Goal: Task Accomplishment & Management: Manage account settings

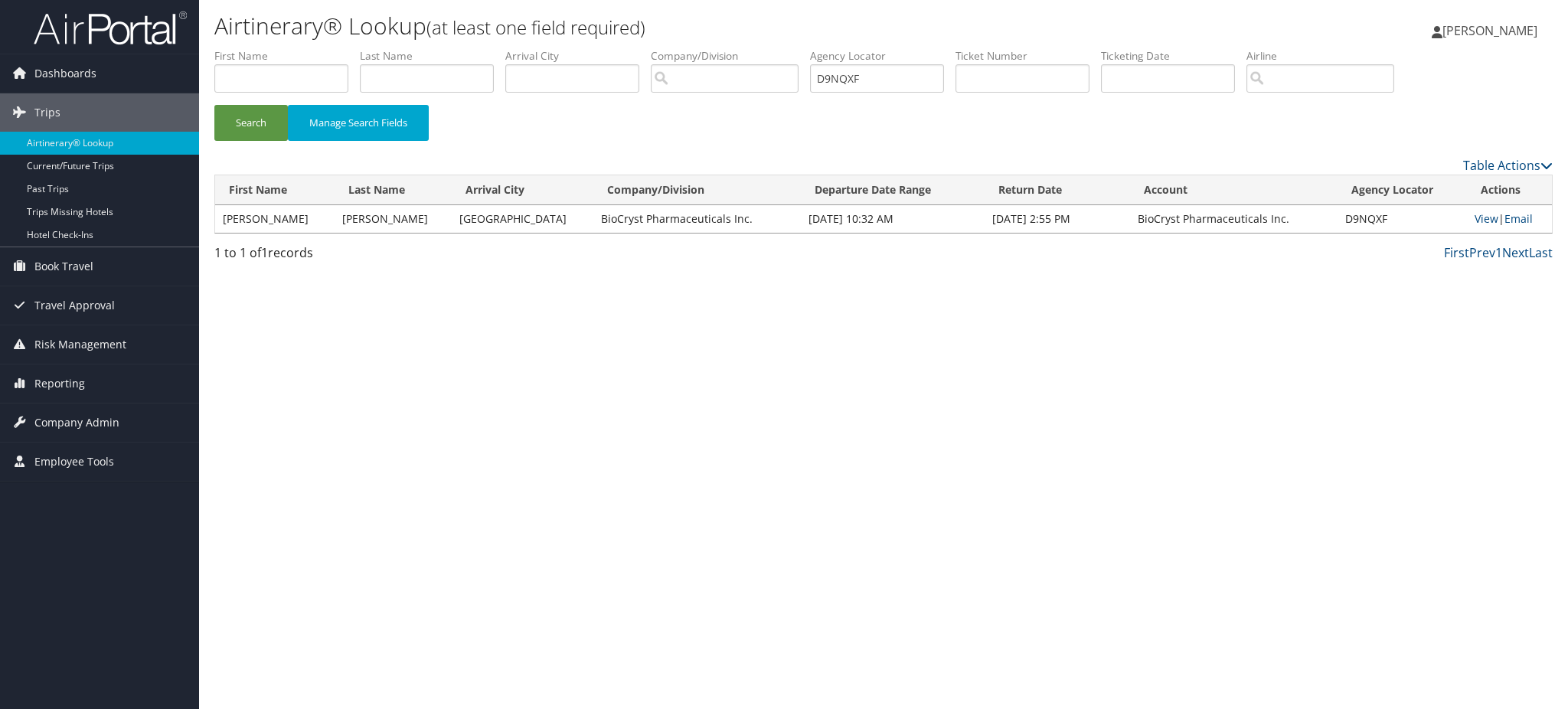
click at [135, 30] on img at bounding box center [109, 28] width 153 height 36
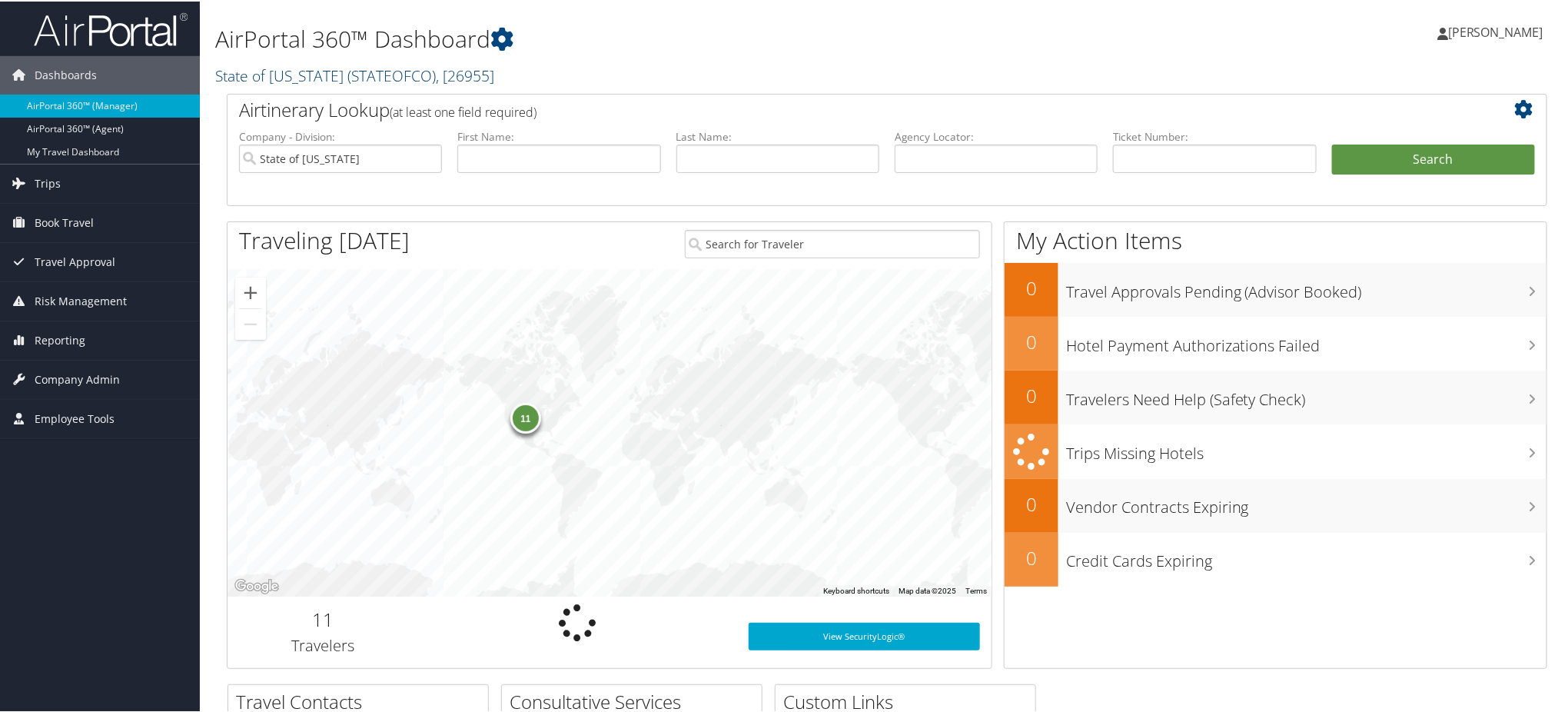
click at [386, 65] on span "( STATEOFCO )" at bounding box center [391, 75] width 88 height 21
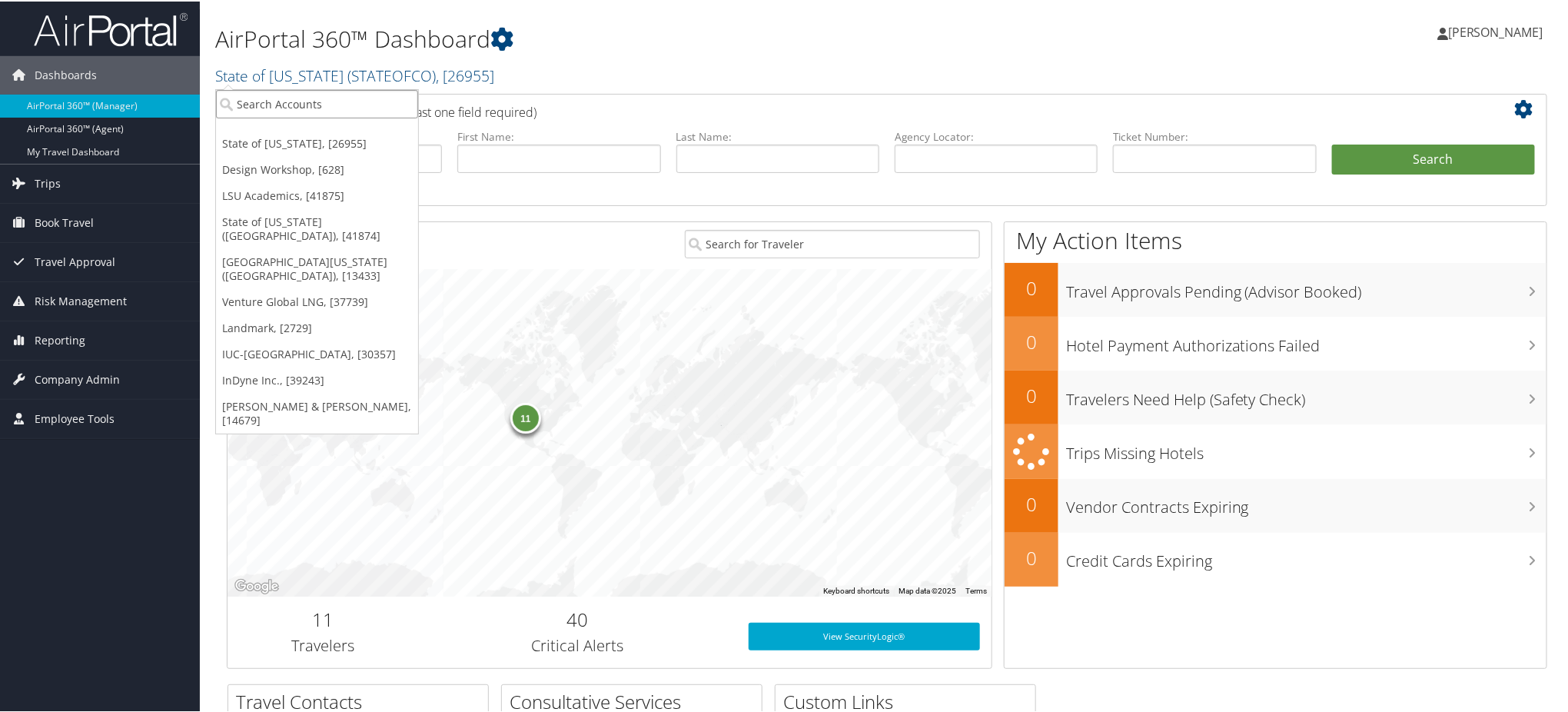
click at [316, 102] on input "search" at bounding box center [316, 102] width 202 height 29
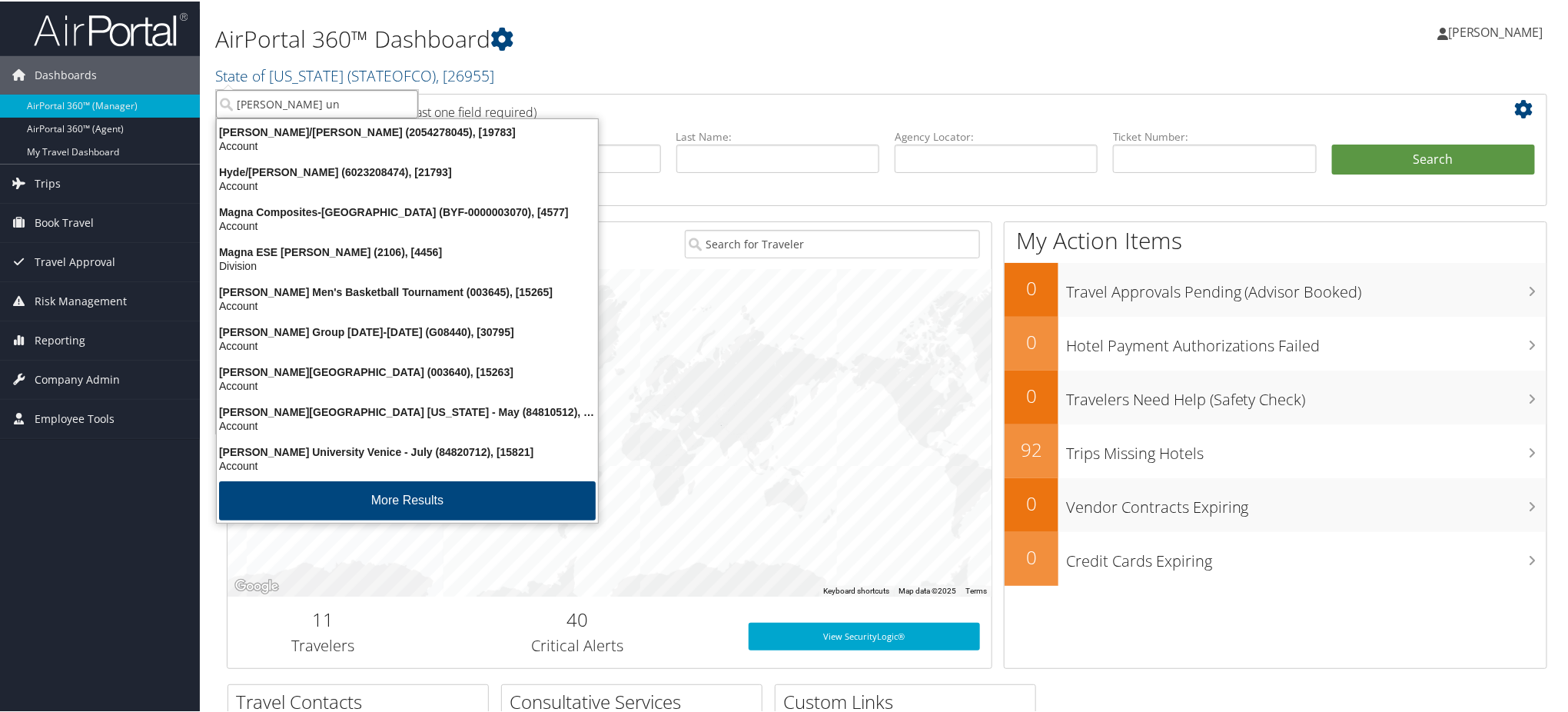
type input "troy uni"
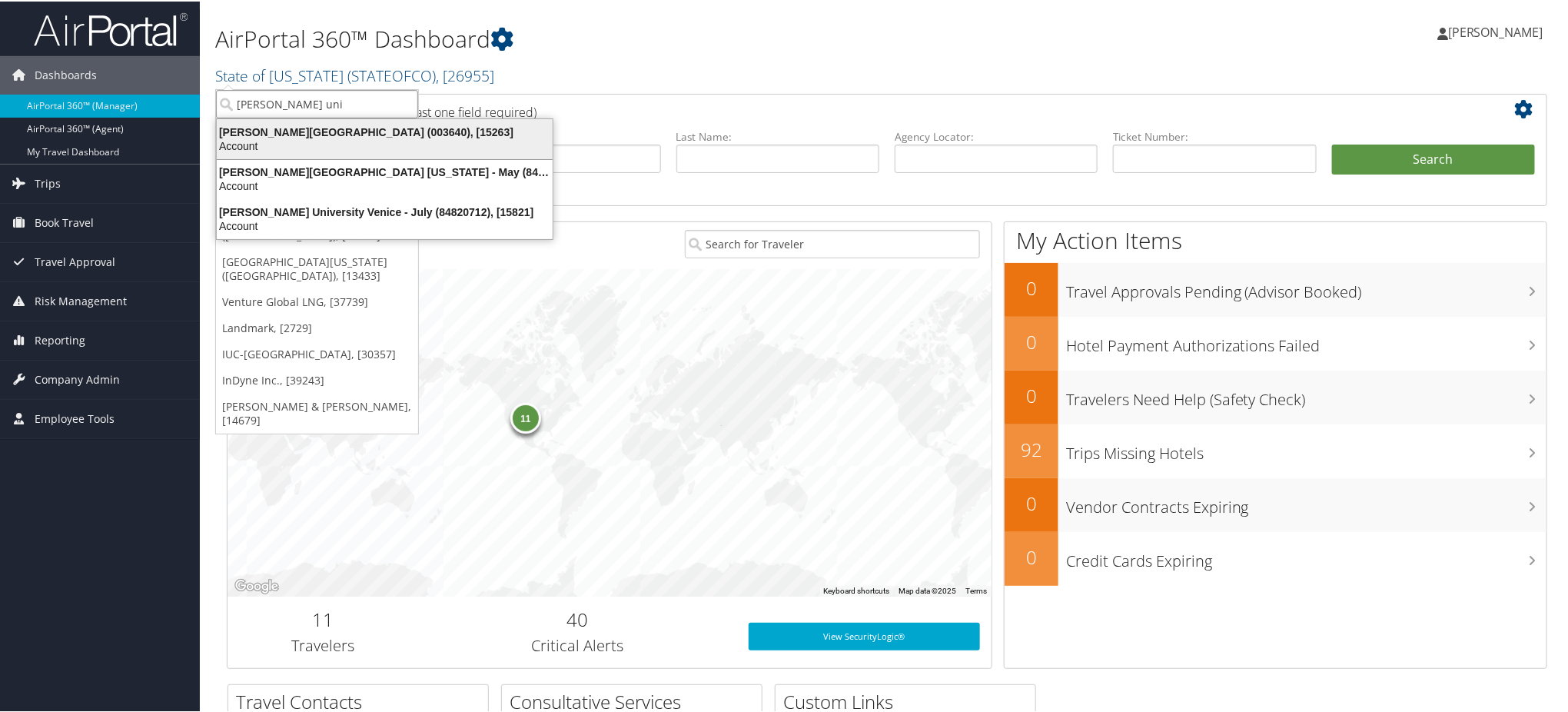
click at [316, 133] on div "Troy University (003640), [15263]" at bounding box center [384, 130] width 355 height 13
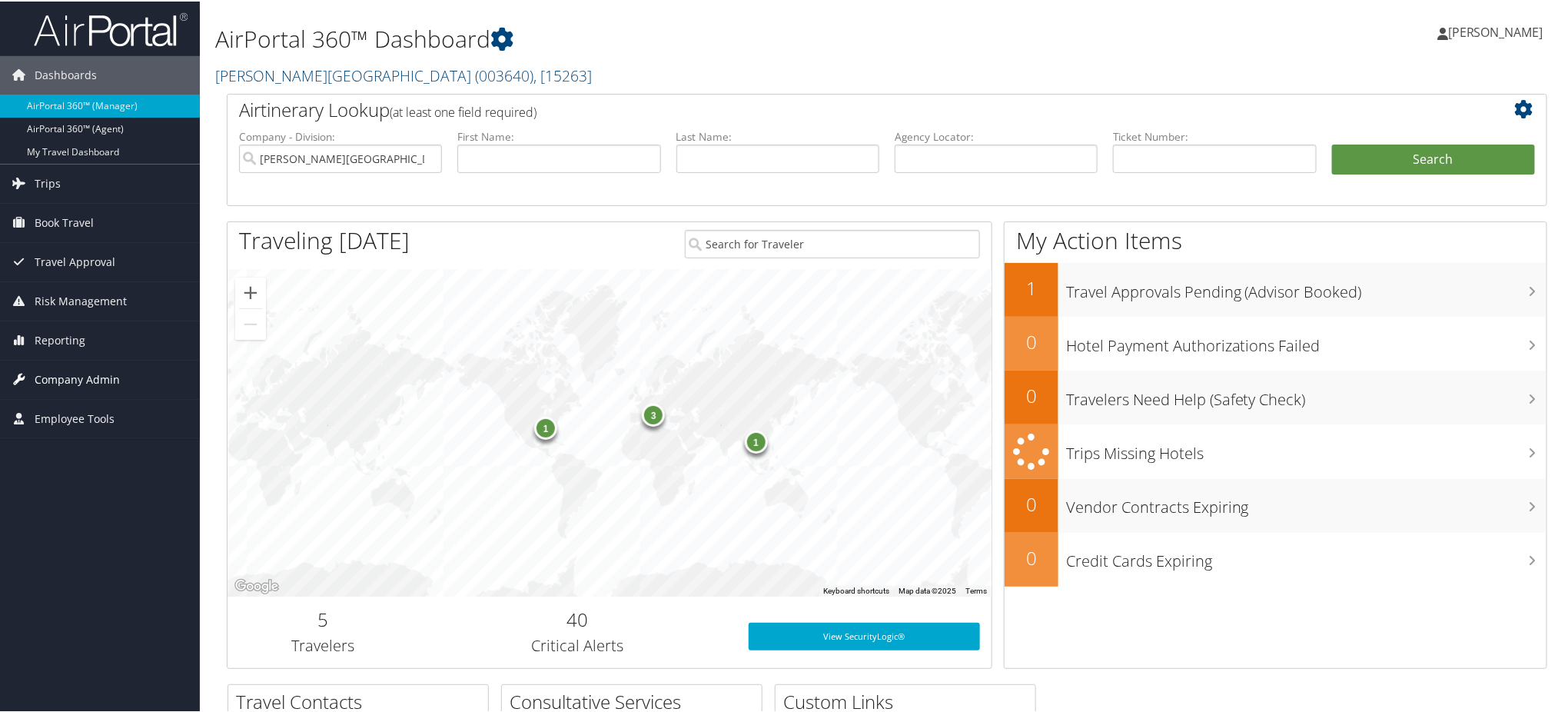
click at [54, 377] on span "Company Admin" at bounding box center [76, 378] width 85 height 38
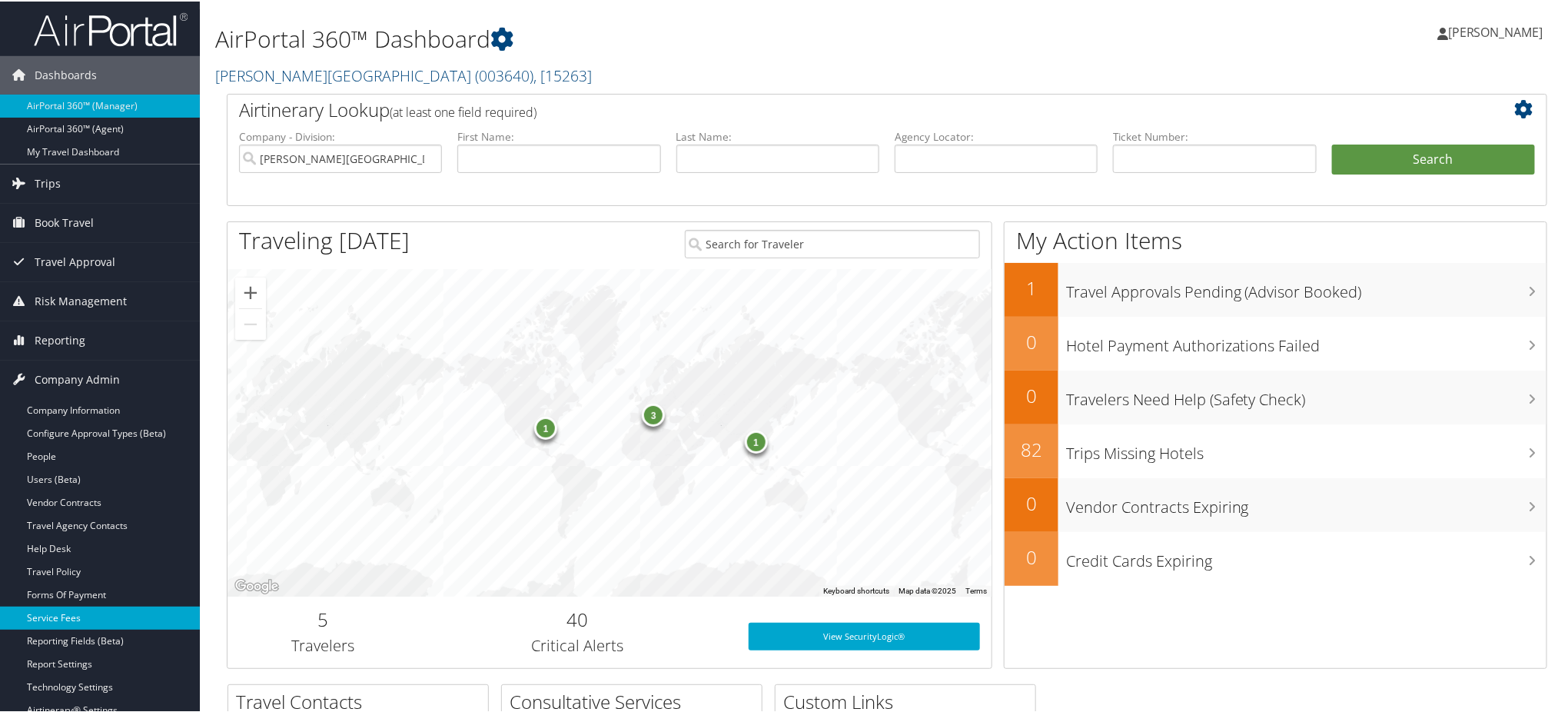
click at [72, 615] on link "Service Fees" at bounding box center [99, 616] width 200 height 23
